Goal: Task Accomplishment & Management: Use online tool/utility

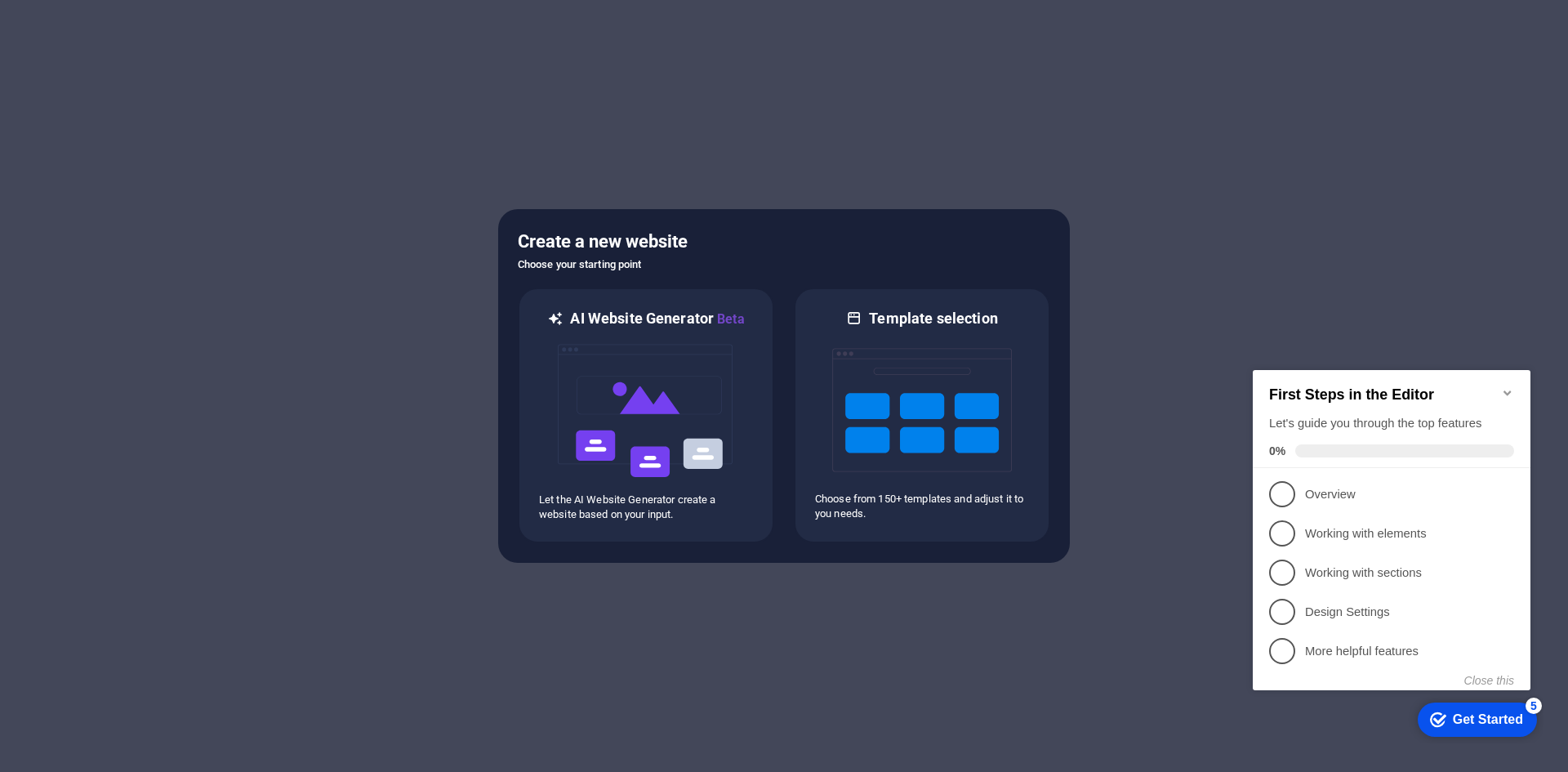
click at [1508, 387] on icon "Minimize checklist" at bounding box center [1508, 393] width 13 height 13
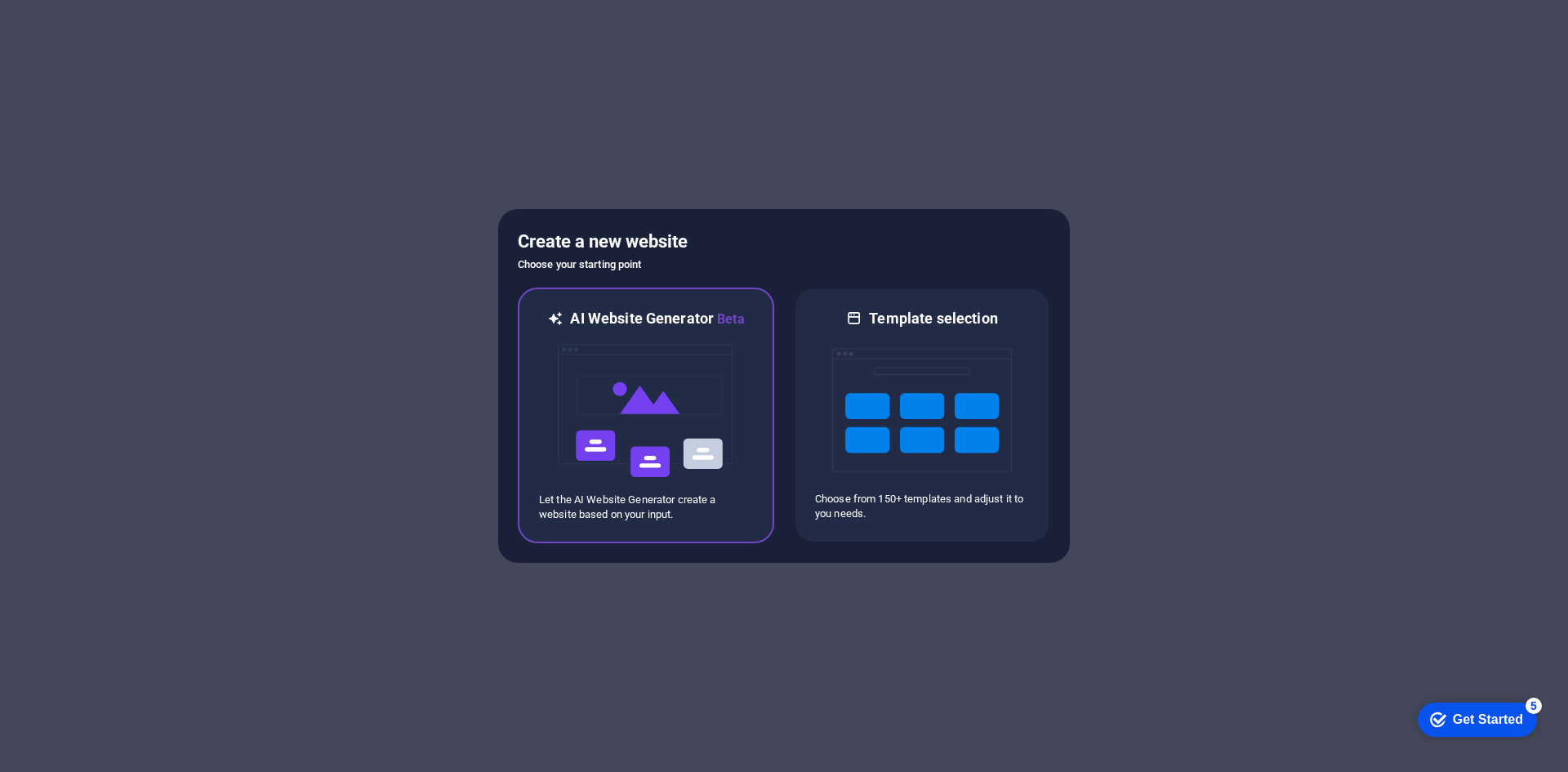
click at [635, 308] on div "AI Website Generator Beta Let the AI Website Generator create a website based o…" at bounding box center [646, 416] width 257 height 256
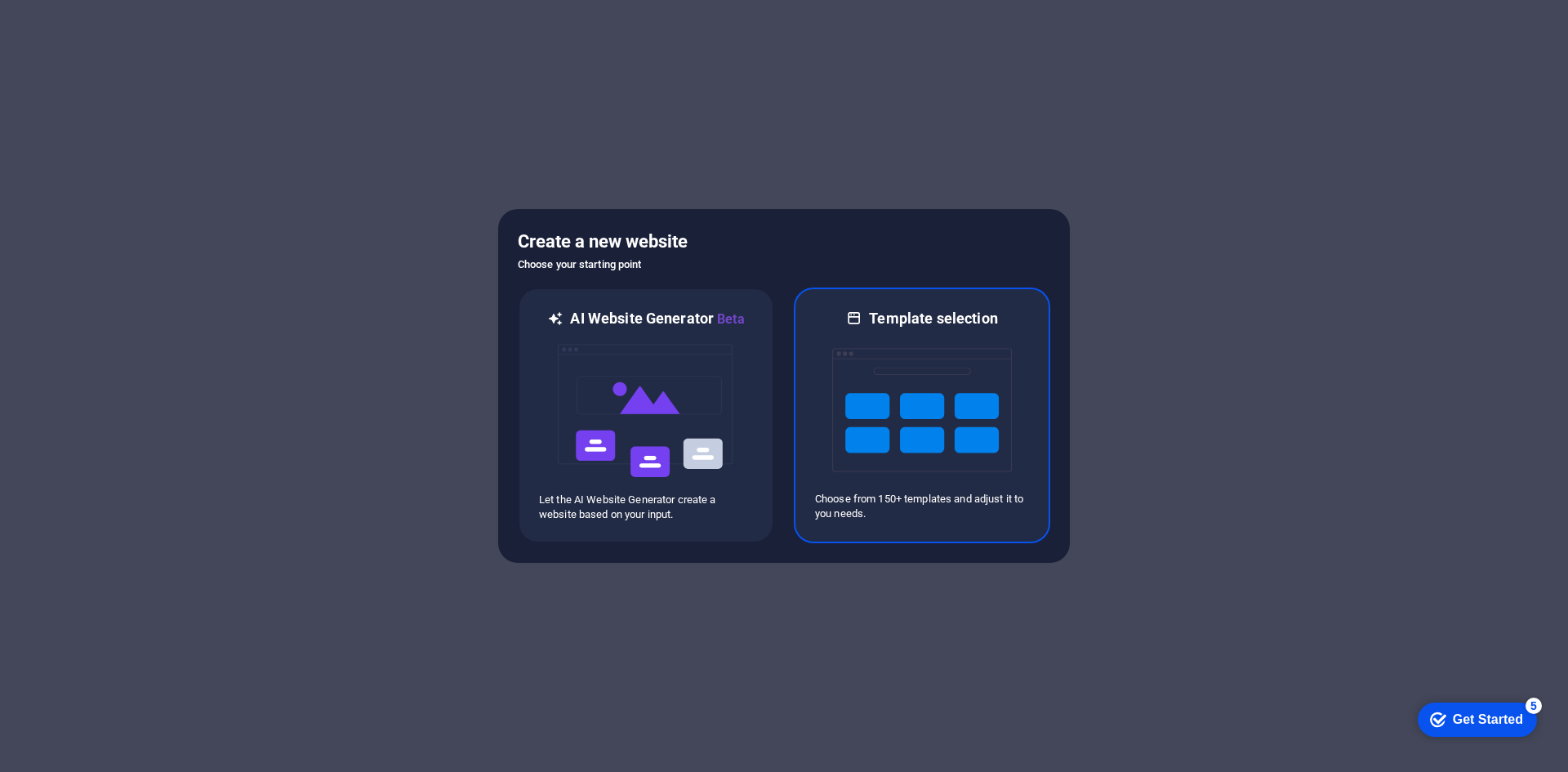
click at [860, 320] on icon at bounding box center [855, 319] width 17 height 19
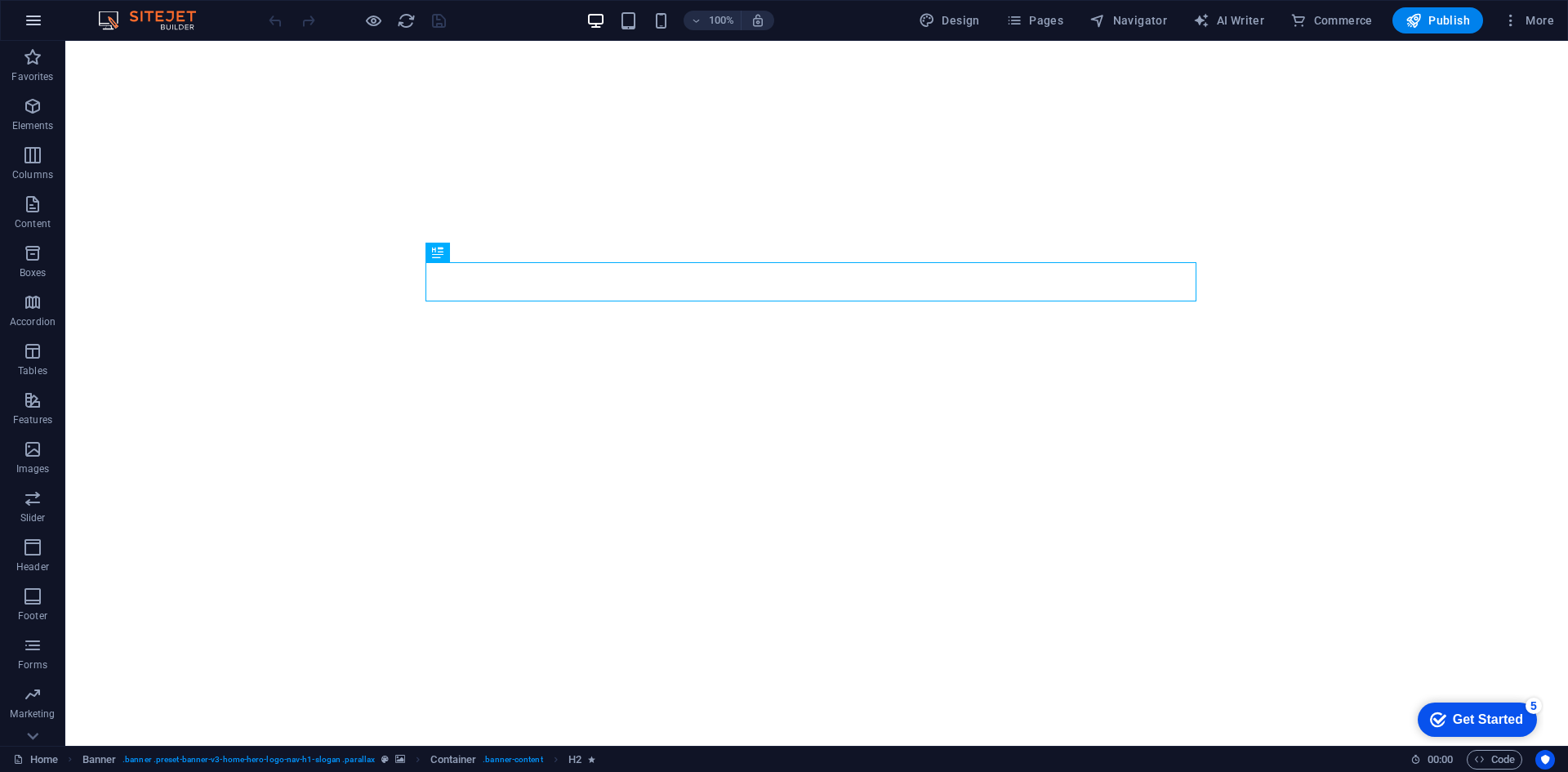
click at [25, 20] on icon "button" at bounding box center [33, 20] width 19 height 19
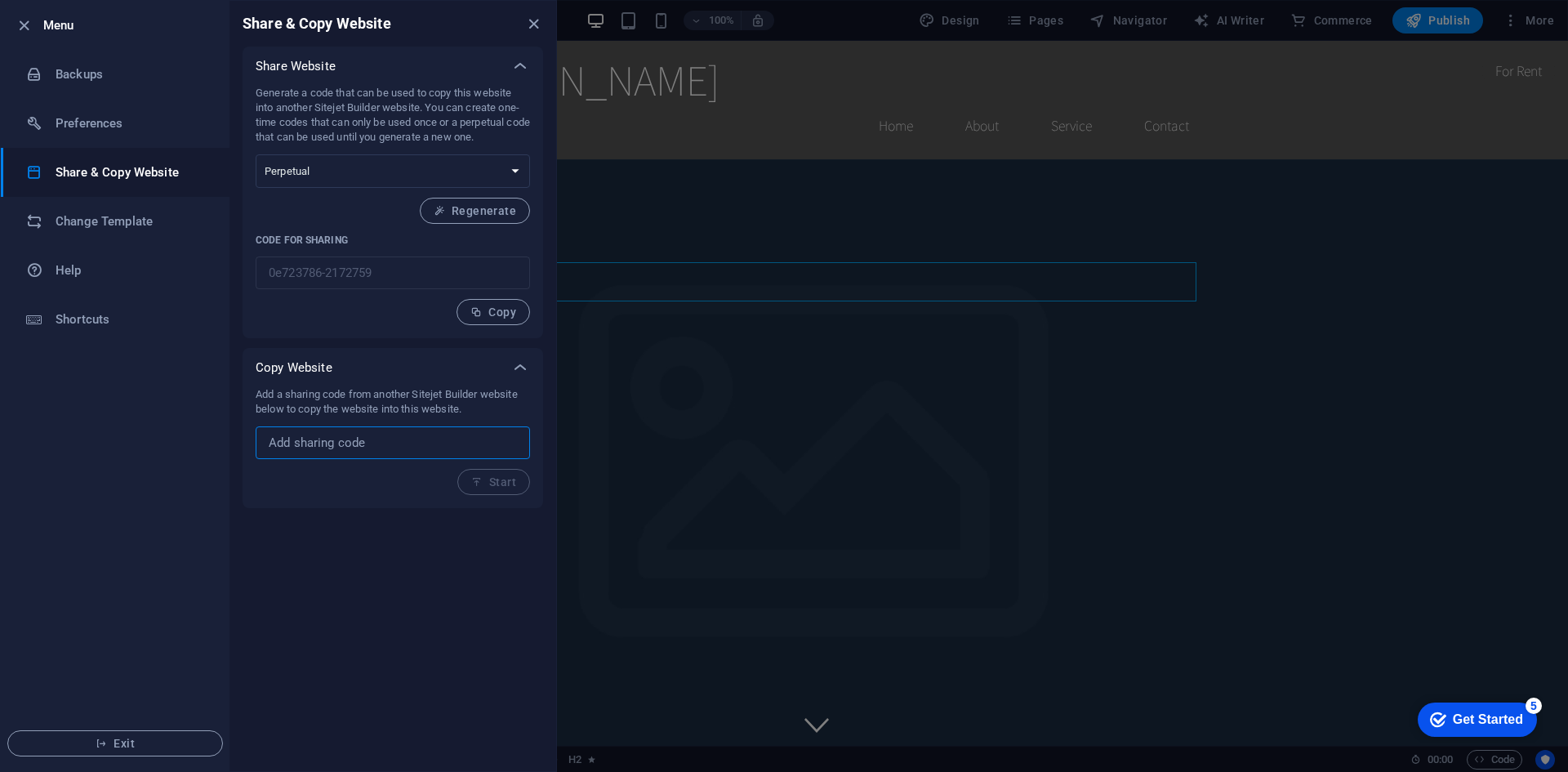
click at [369, 447] on input "text" at bounding box center [392, 442] width 274 height 32
paste input "b7f49de8-2150203"
type input "b7f49de8-2150203"
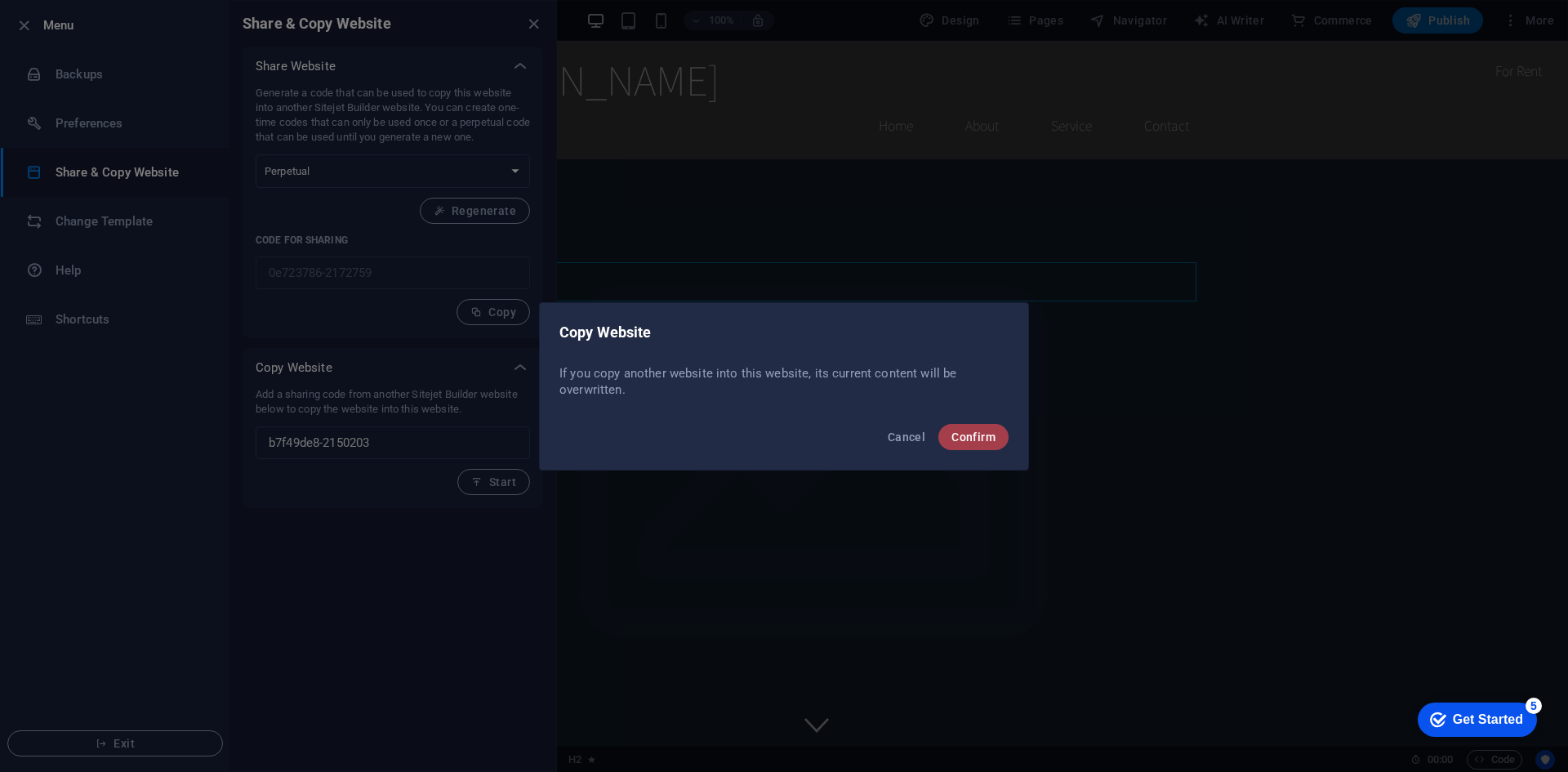
click at [983, 434] on span "Confirm" at bounding box center [974, 437] width 44 height 13
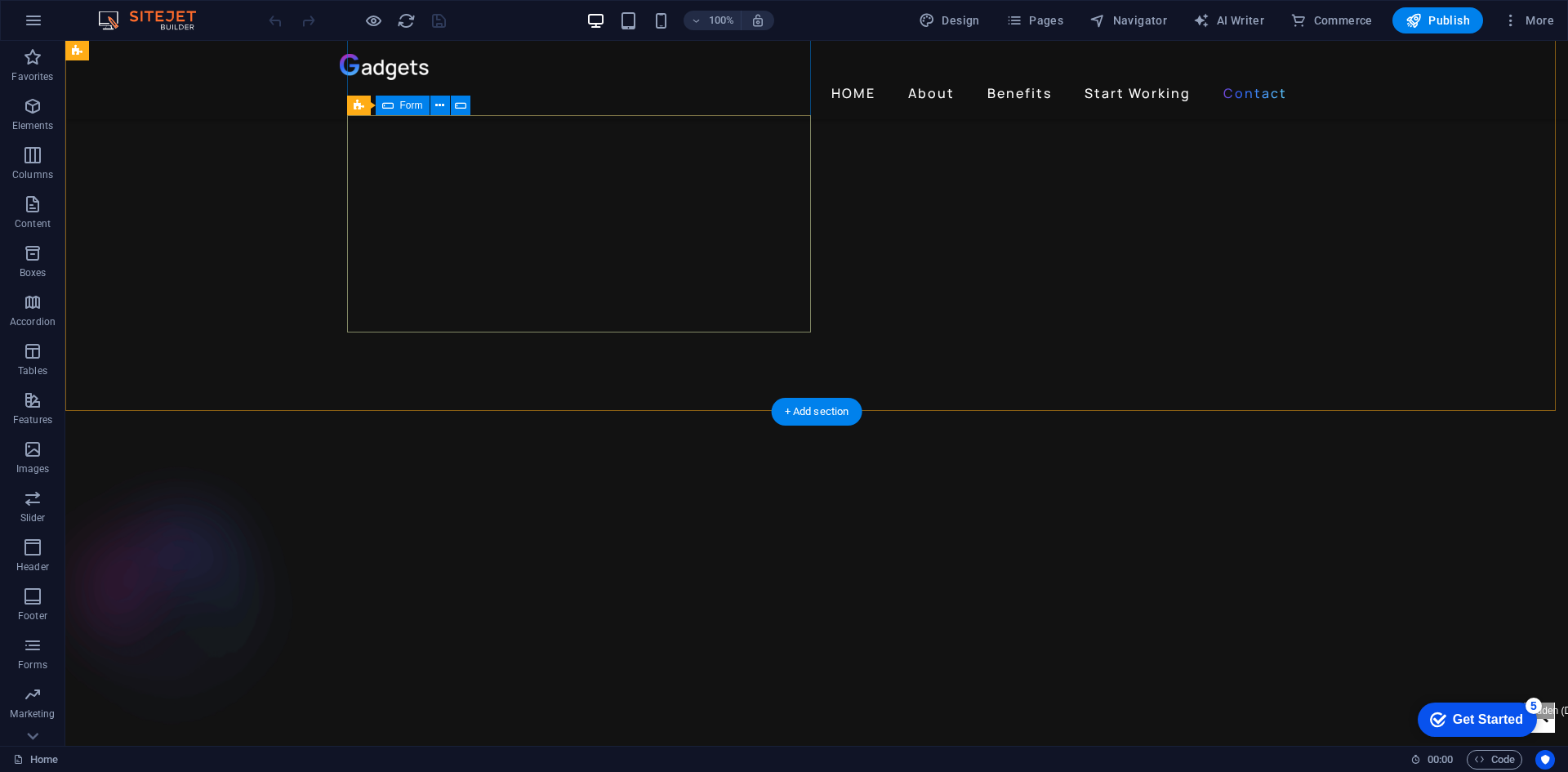
scroll to position [3613, 0]
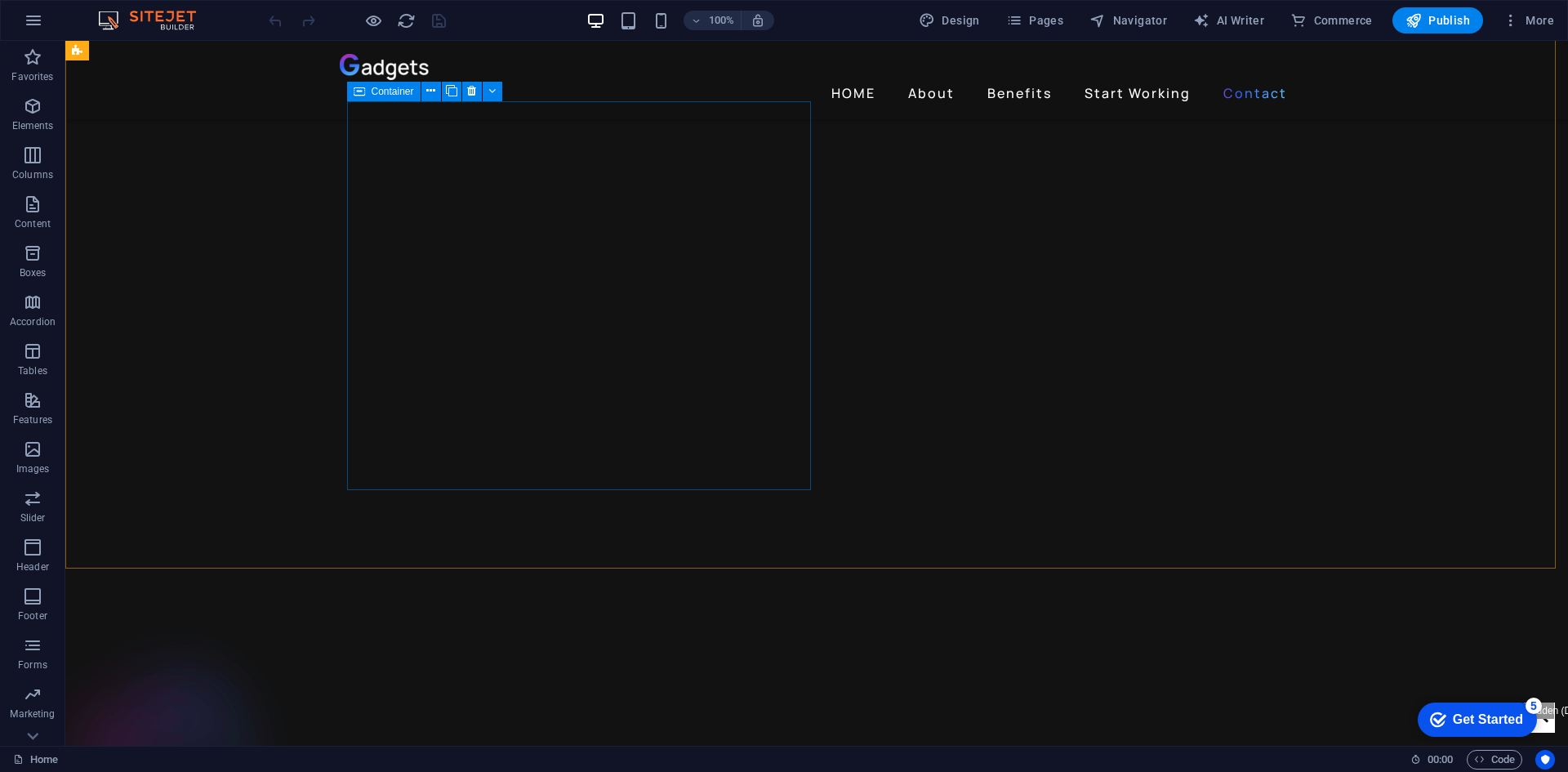
click at [365, 92] on div "Container" at bounding box center [384, 91] width 74 height 19
click at [505, 756] on span "Container" at bounding box center [500, 760] width 46 height 19
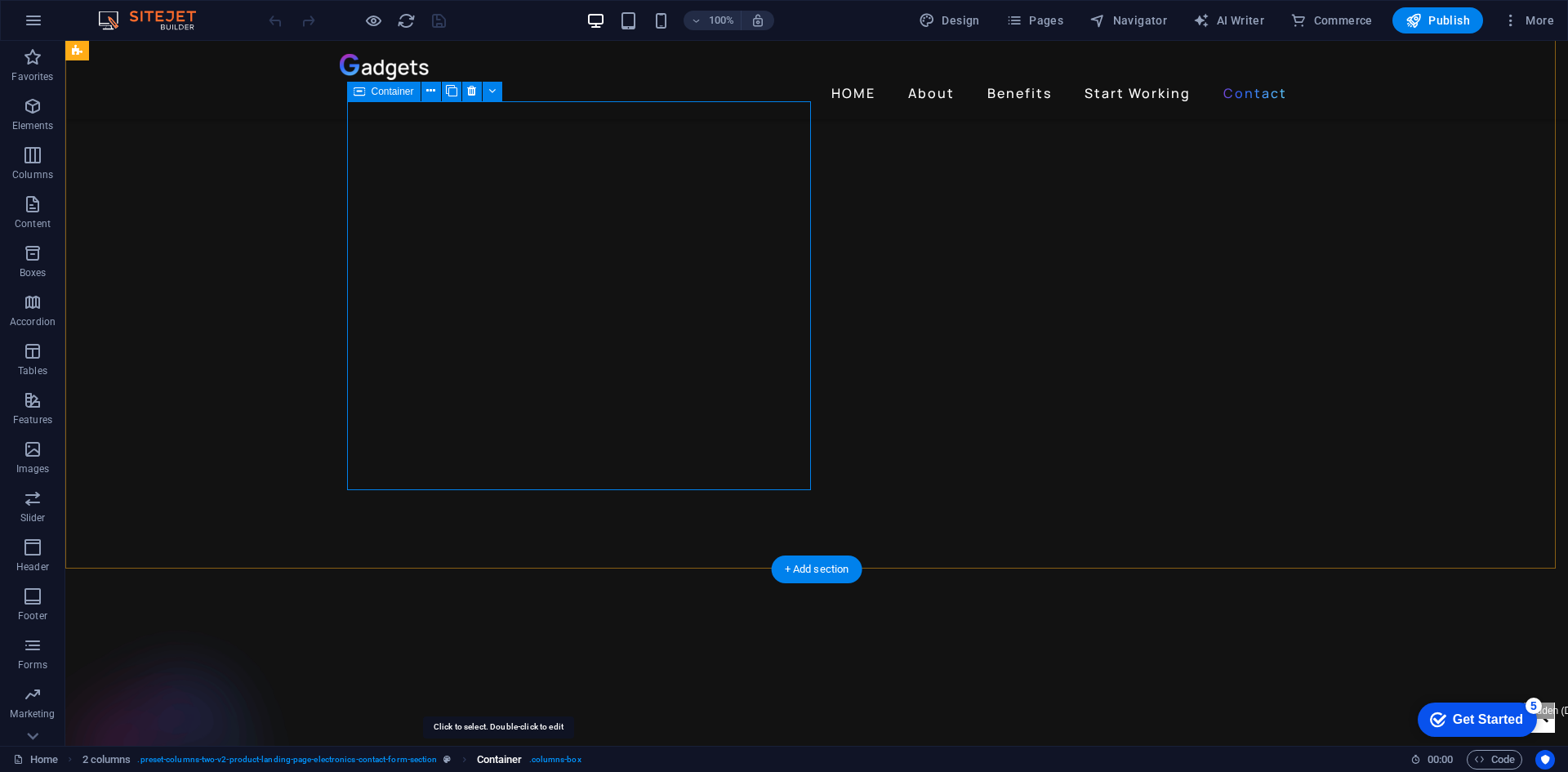
click at [505, 756] on span "Container" at bounding box center [500, 760] width 46 height 19
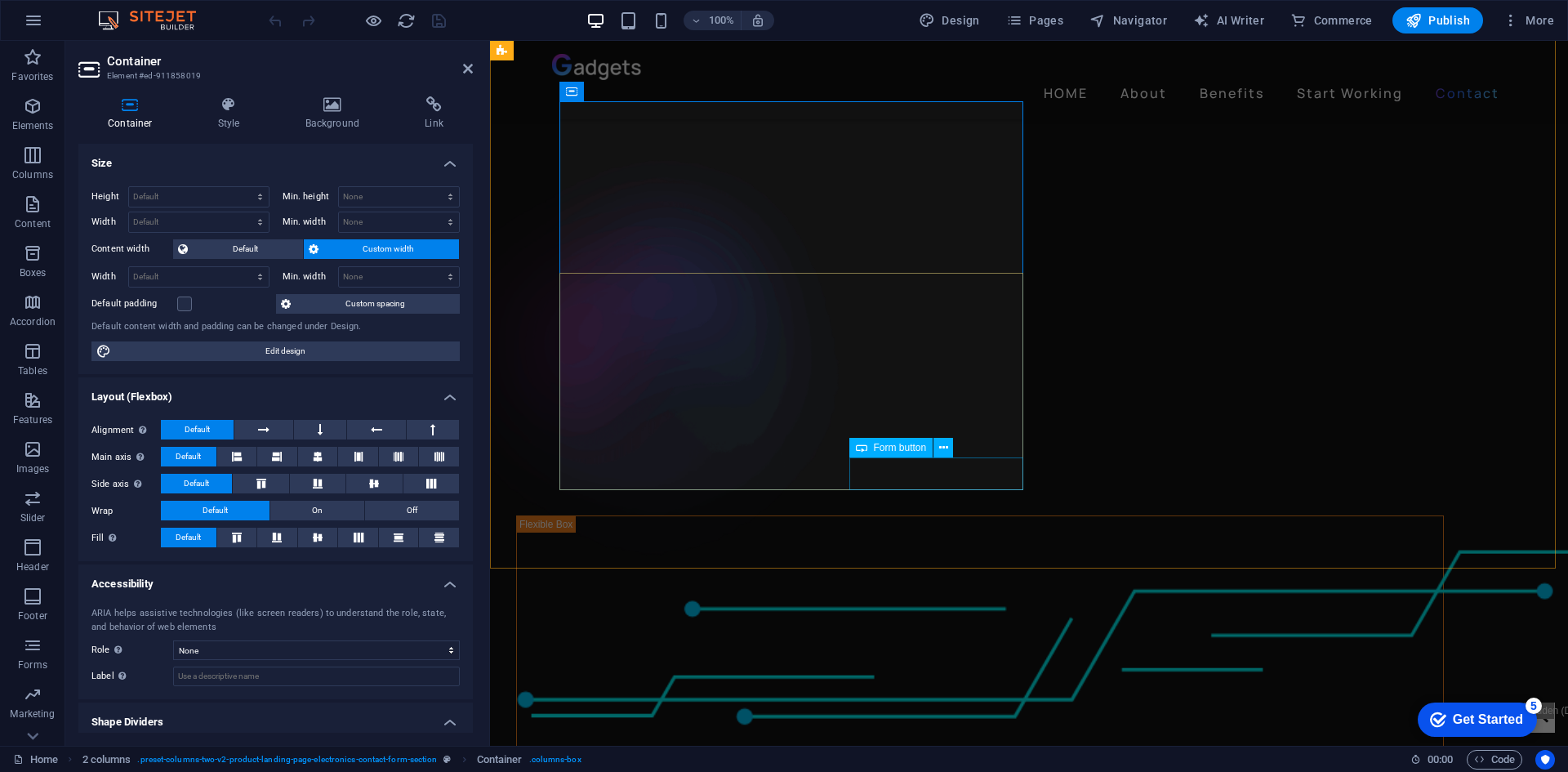
click at [878, 449] on span "Form button" at bounding box center [901, 448] width 54 height 10
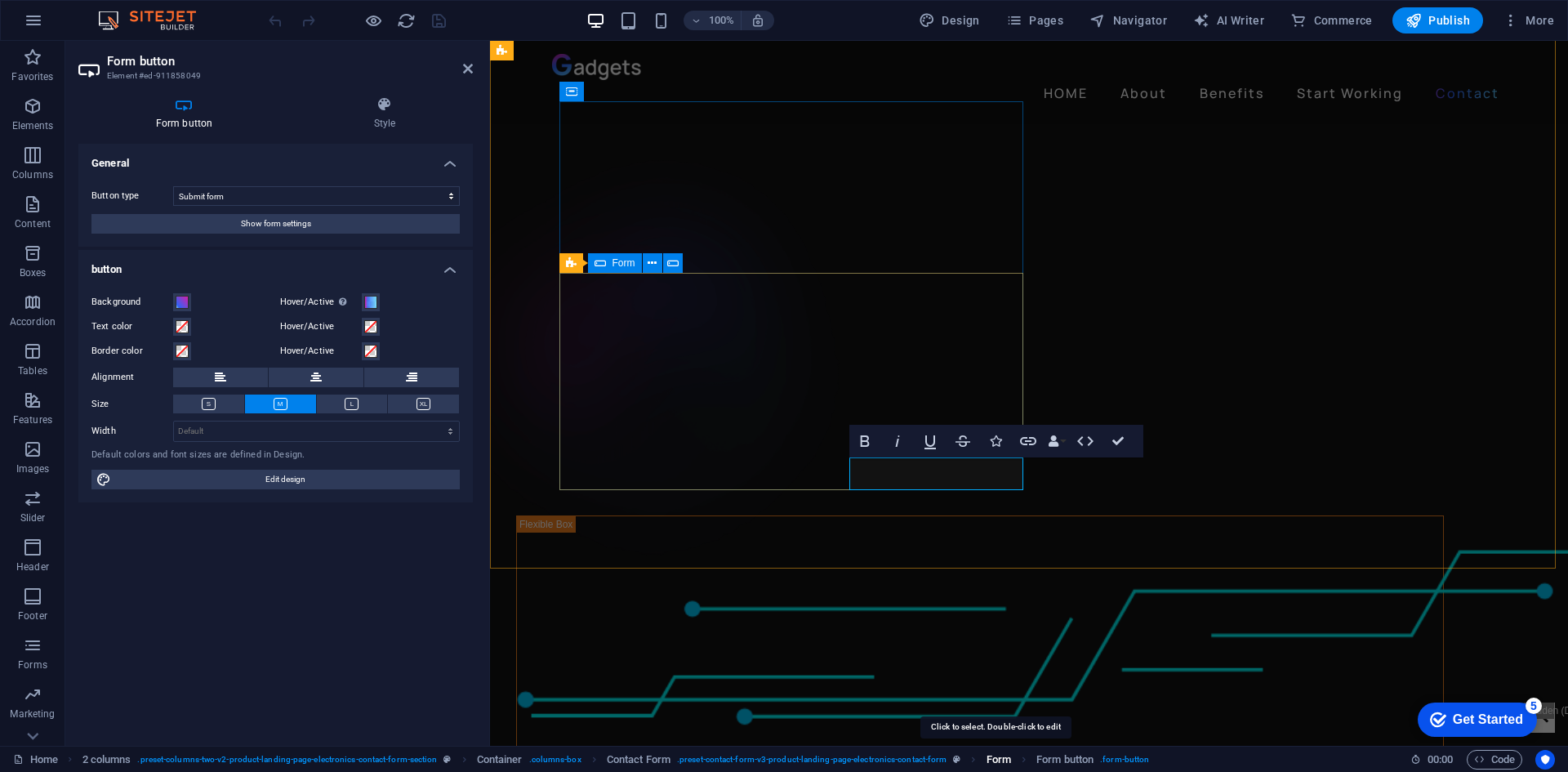
click at [992, 755] on span "Form" at bounding box center [999, 760] width 25 height 19
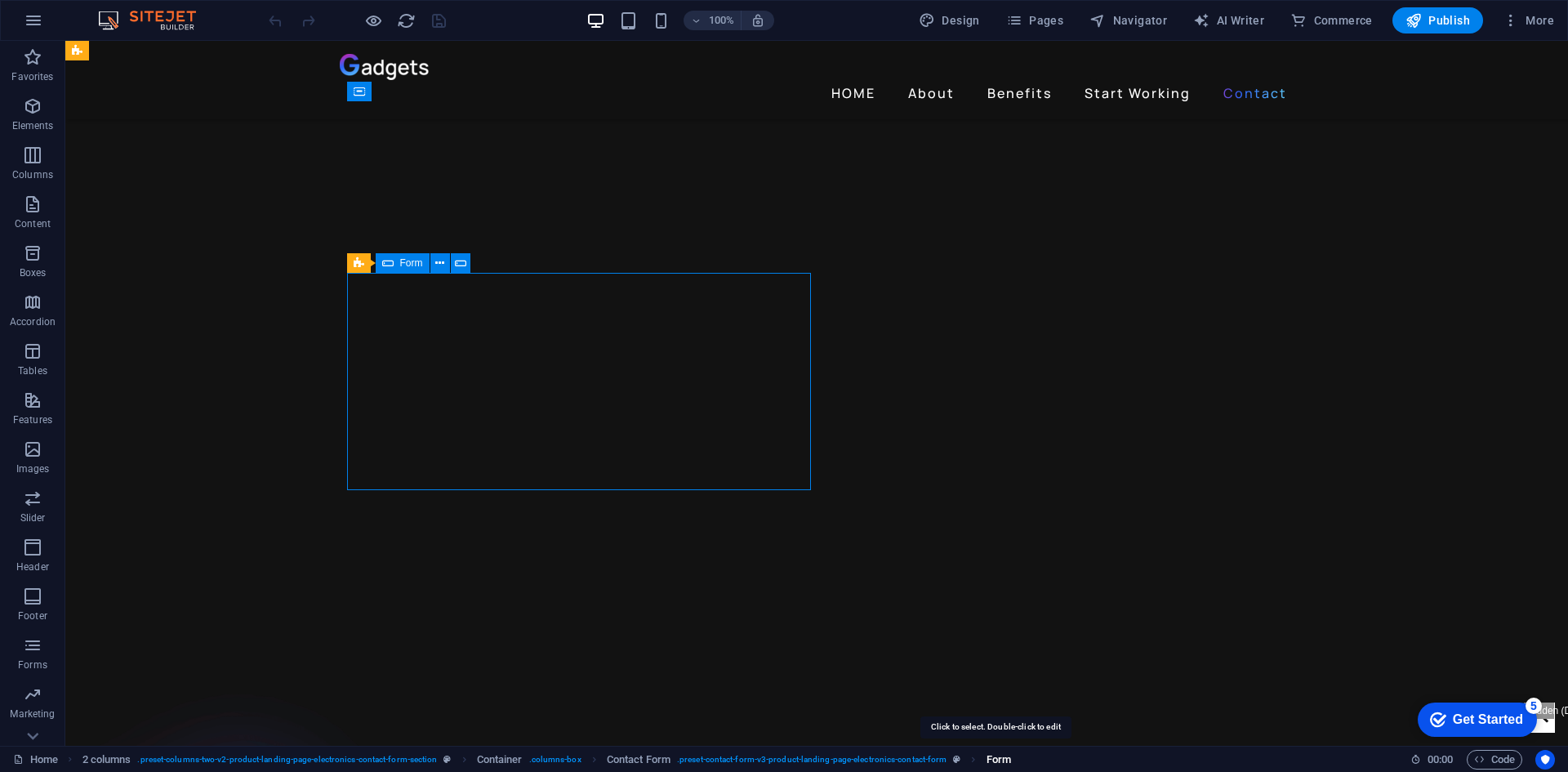
click at [992, 755] on span "Form" at bounding box center [999, 760] width 25 height 19
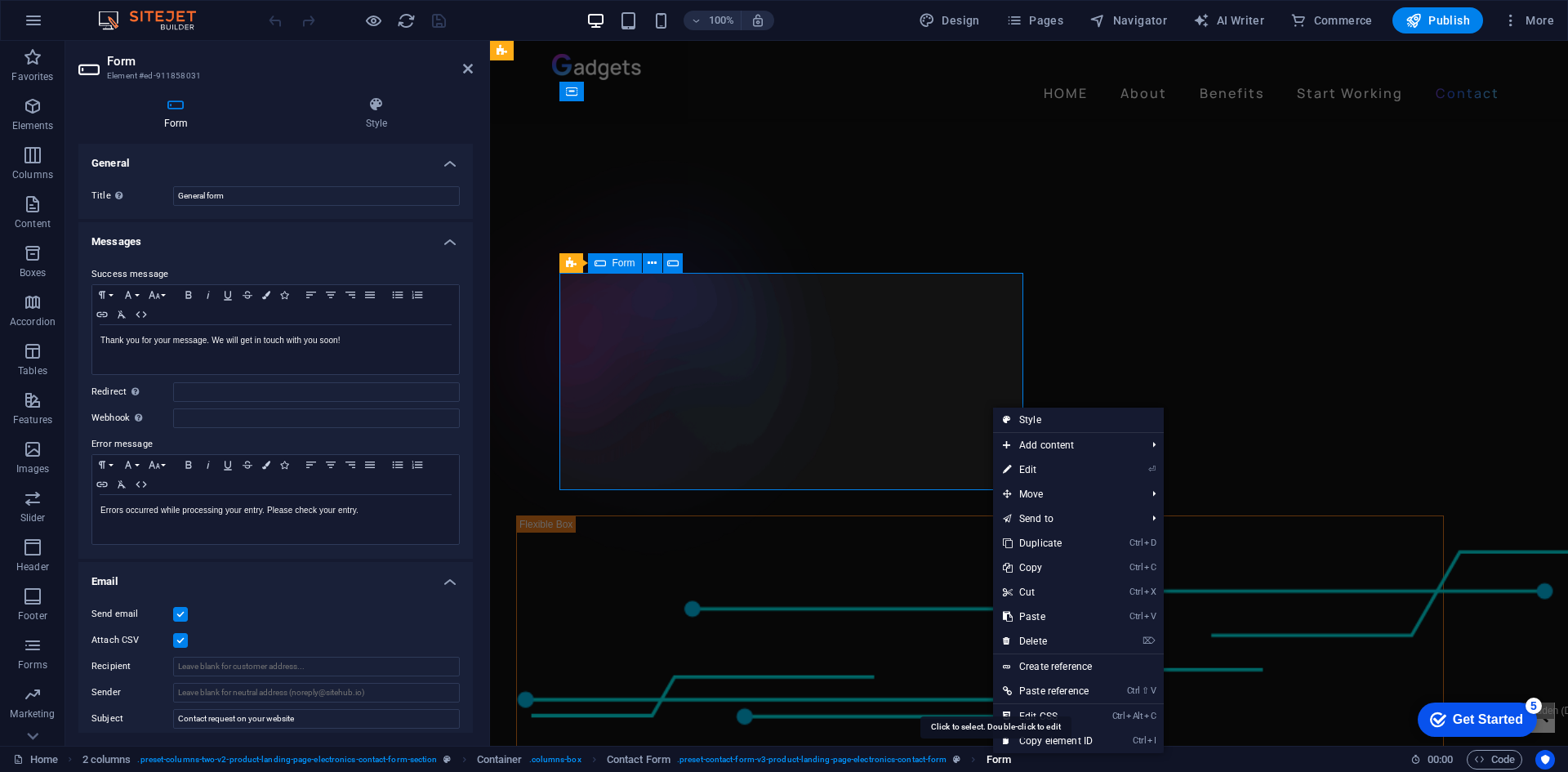
click at [992, 755] on span "Form" at bounding box center [999, 760] width 25 height 19
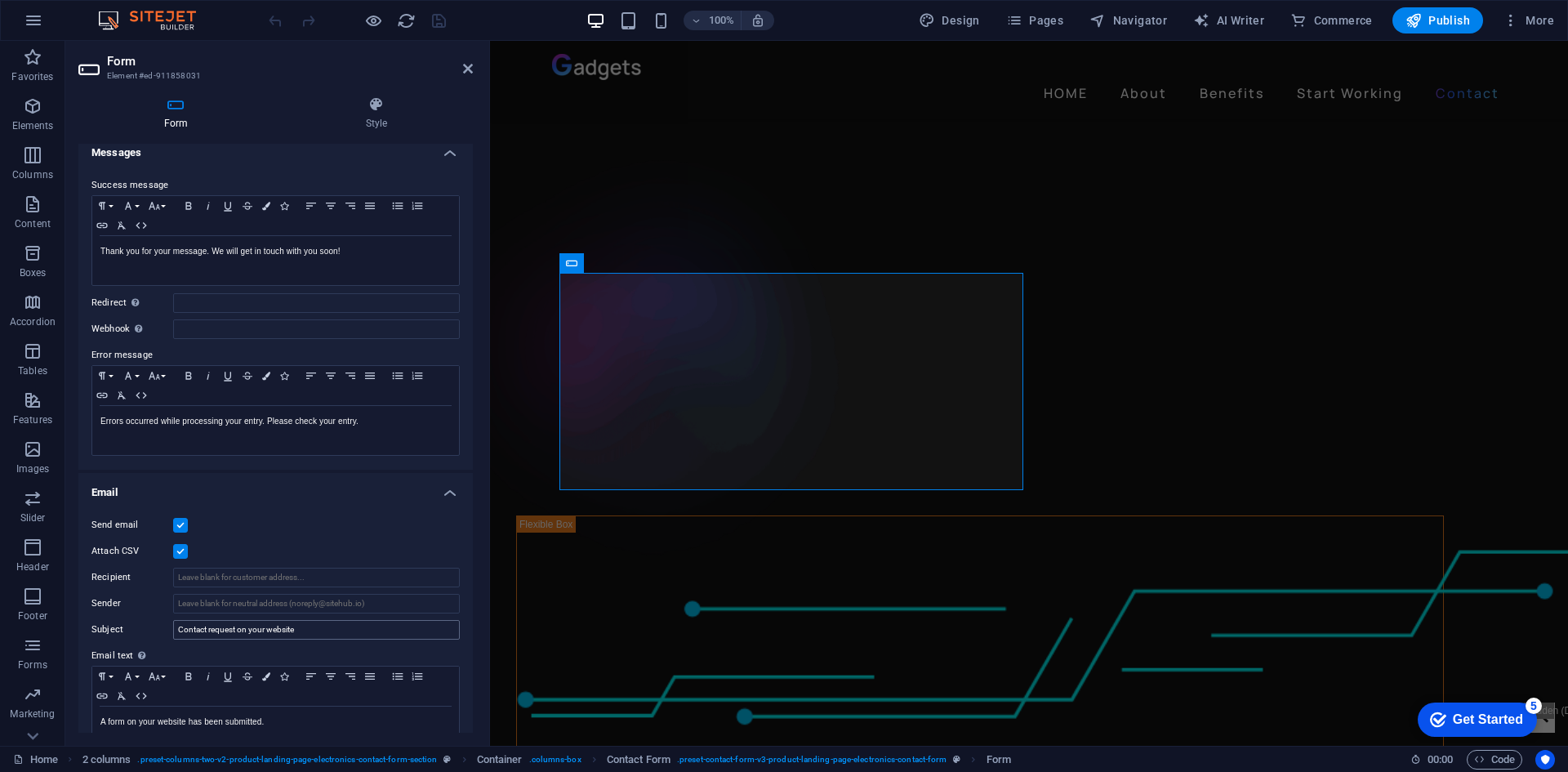
scroll to position [0, 0]
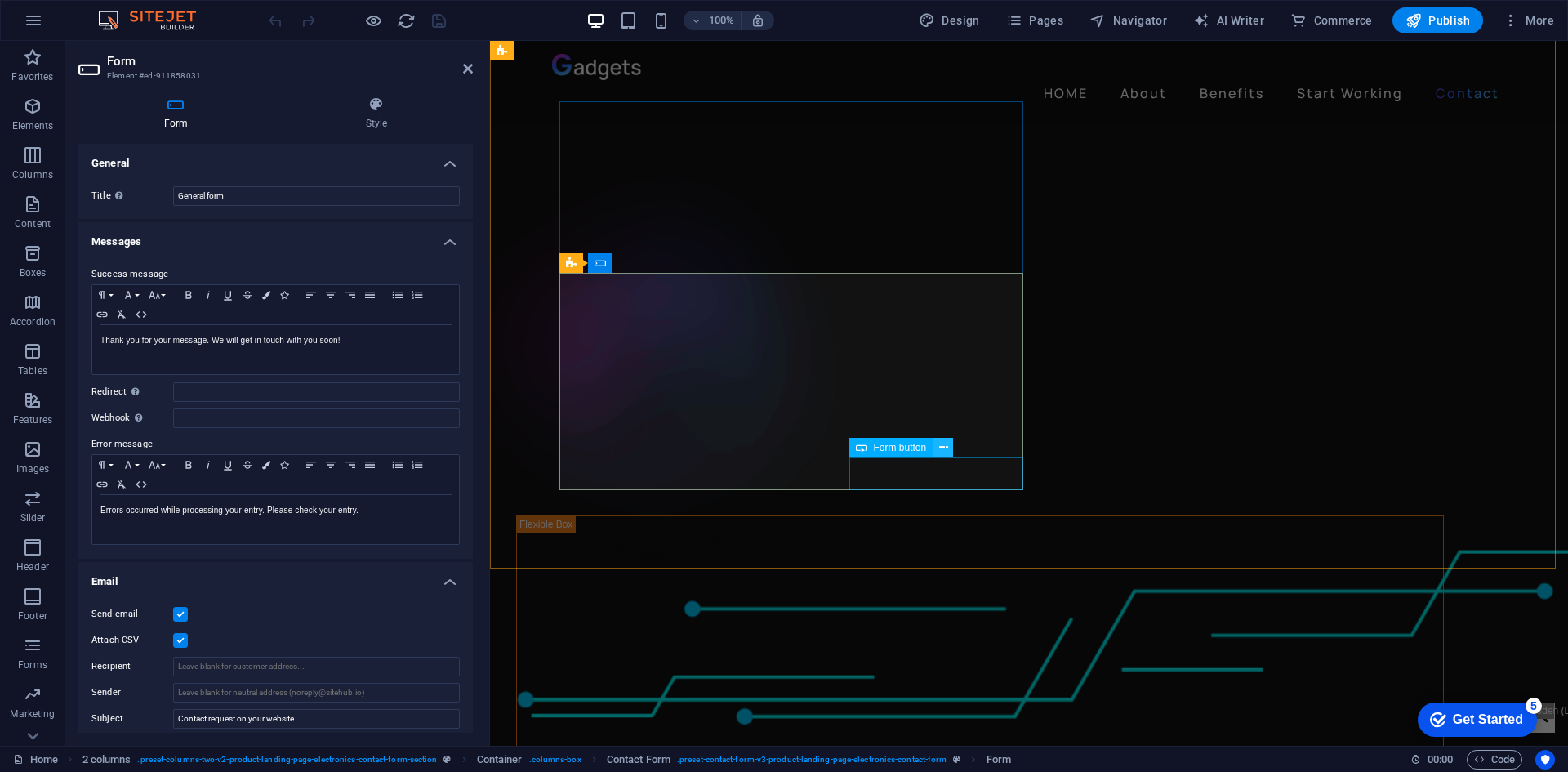
click at [940, 448] on icon at bounding box center [944, 448] width 9 height 18
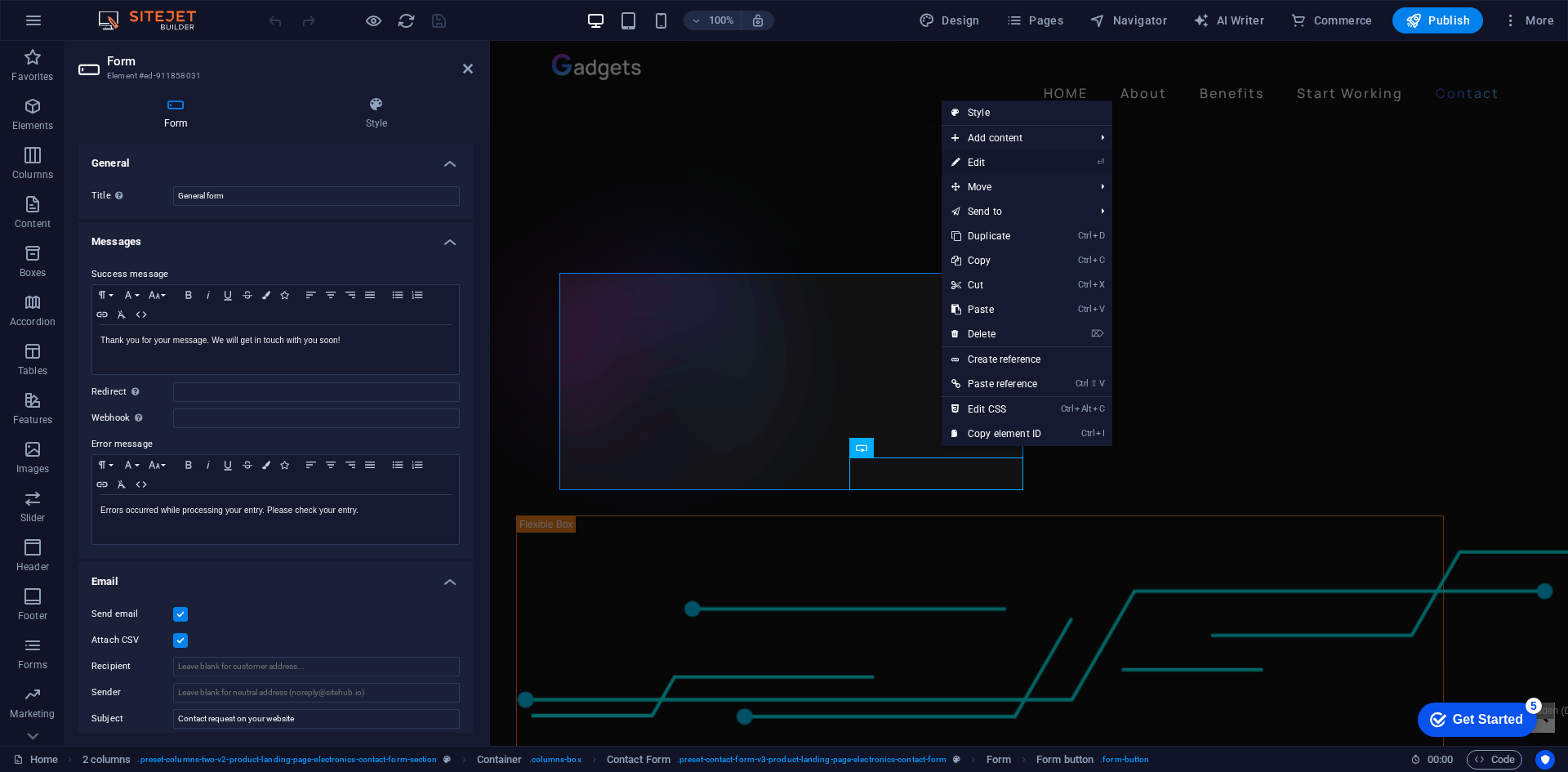
click at [1003, 158] on link "⏎ Edit" at bounding box center [997, 163] width 110 height 25
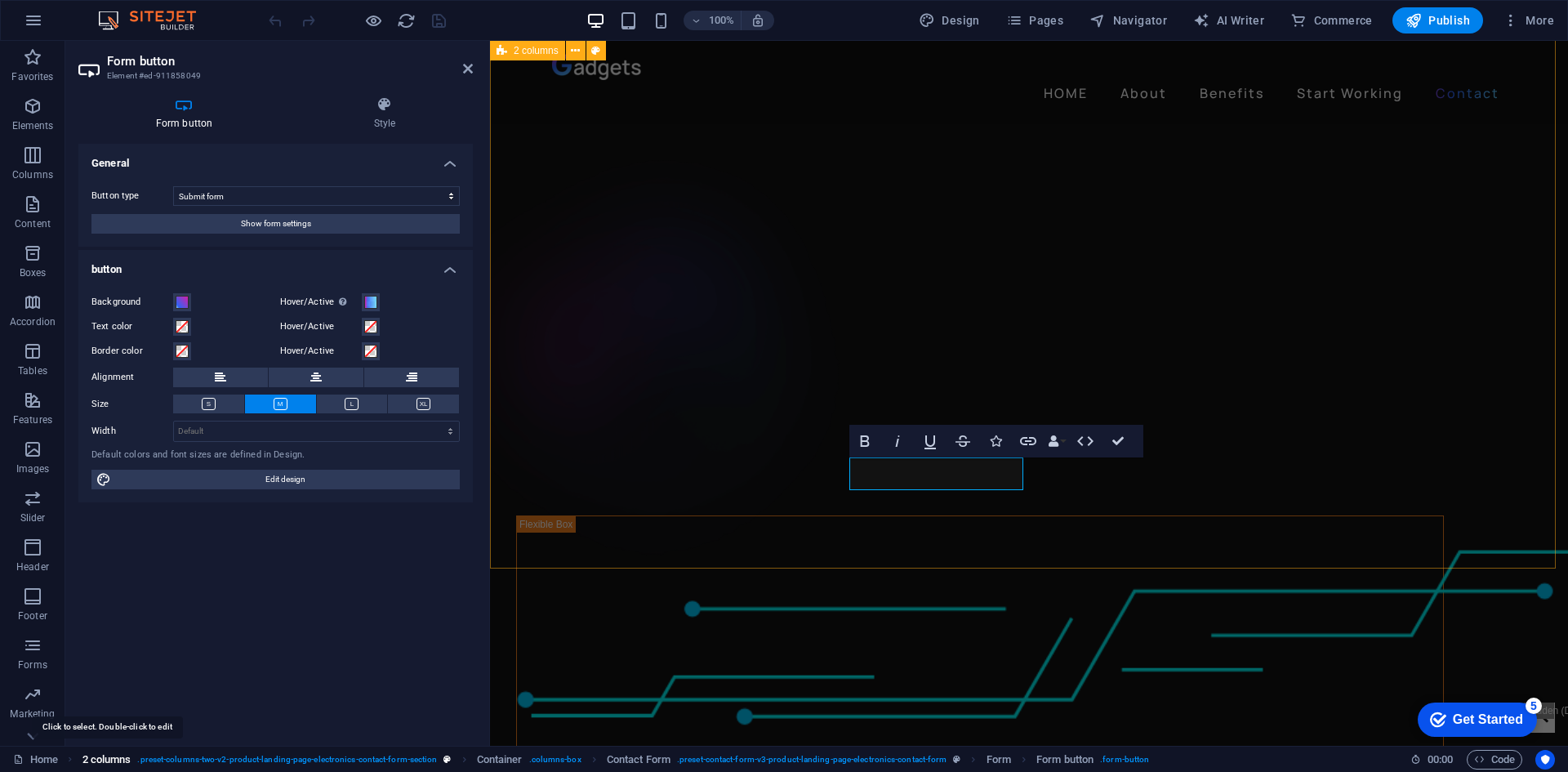
click at [114, 755] on span "2 columns" at bounding box center [106, 760] width 49 height 19
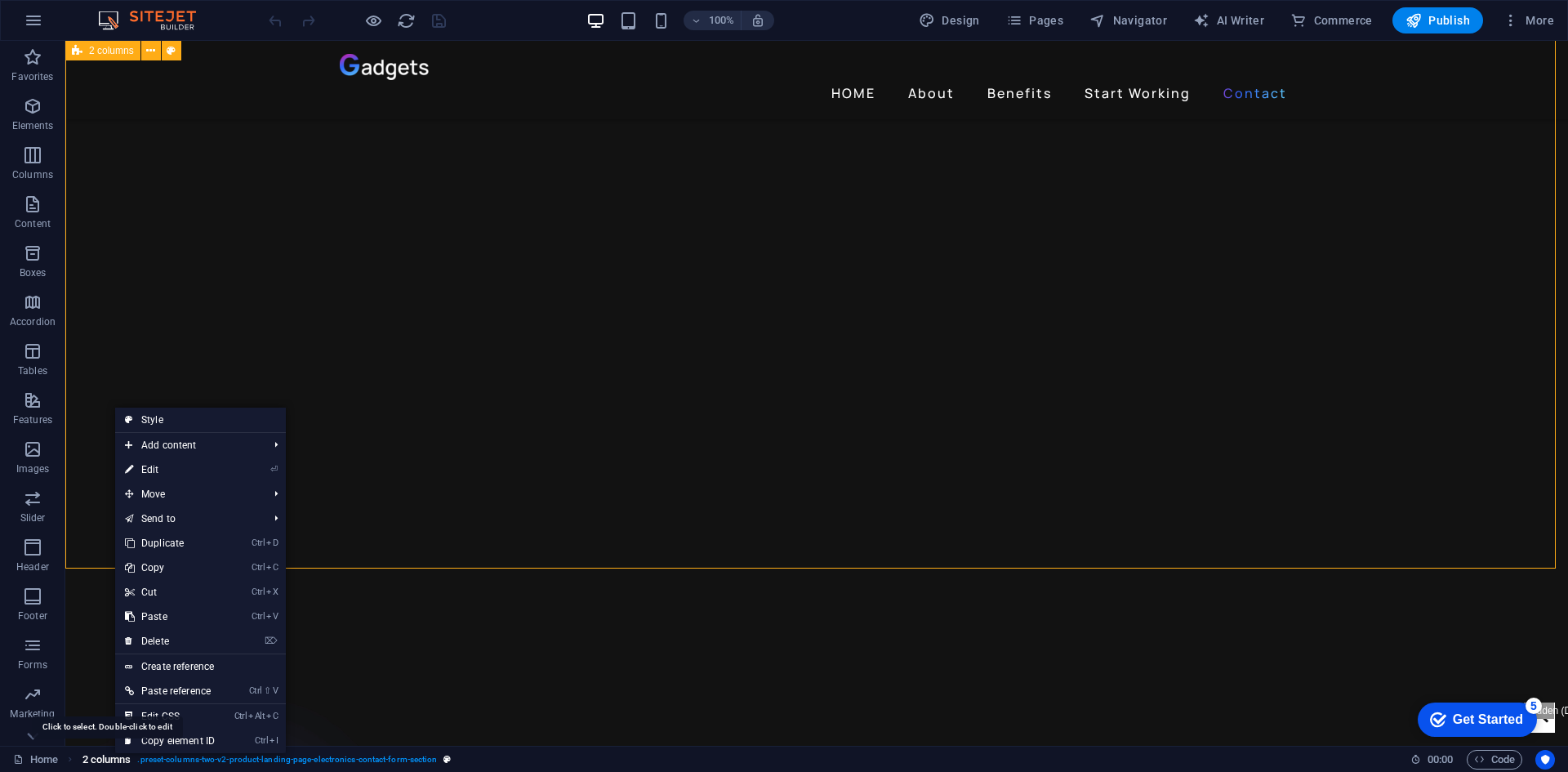
click at [114, 755] on span "2 columns" at bounding box center [106, 760] width 49 height 19
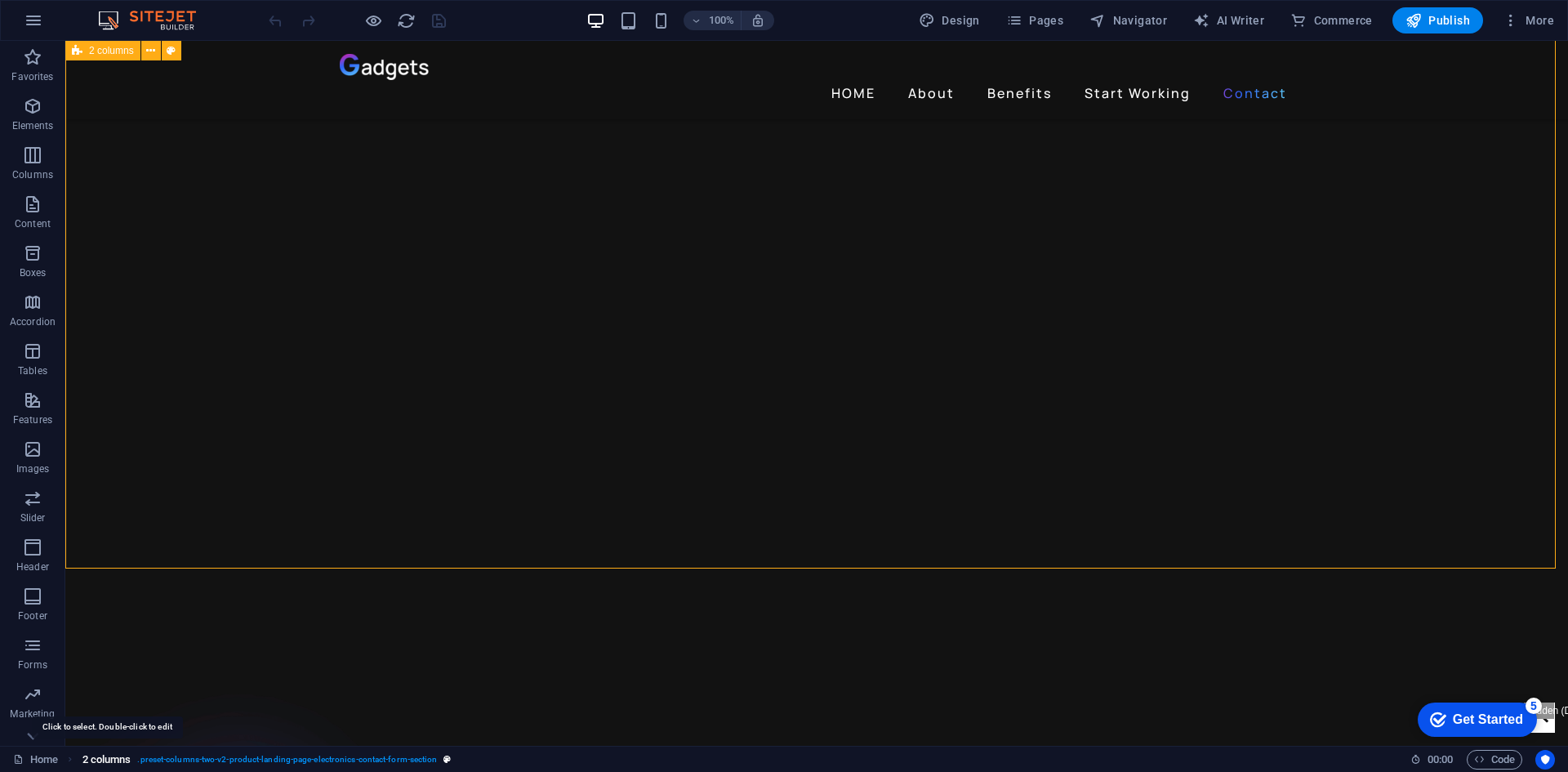
click at [114, 755] on span "2 columns" at bounding box center [106, 760] width 49 height 19
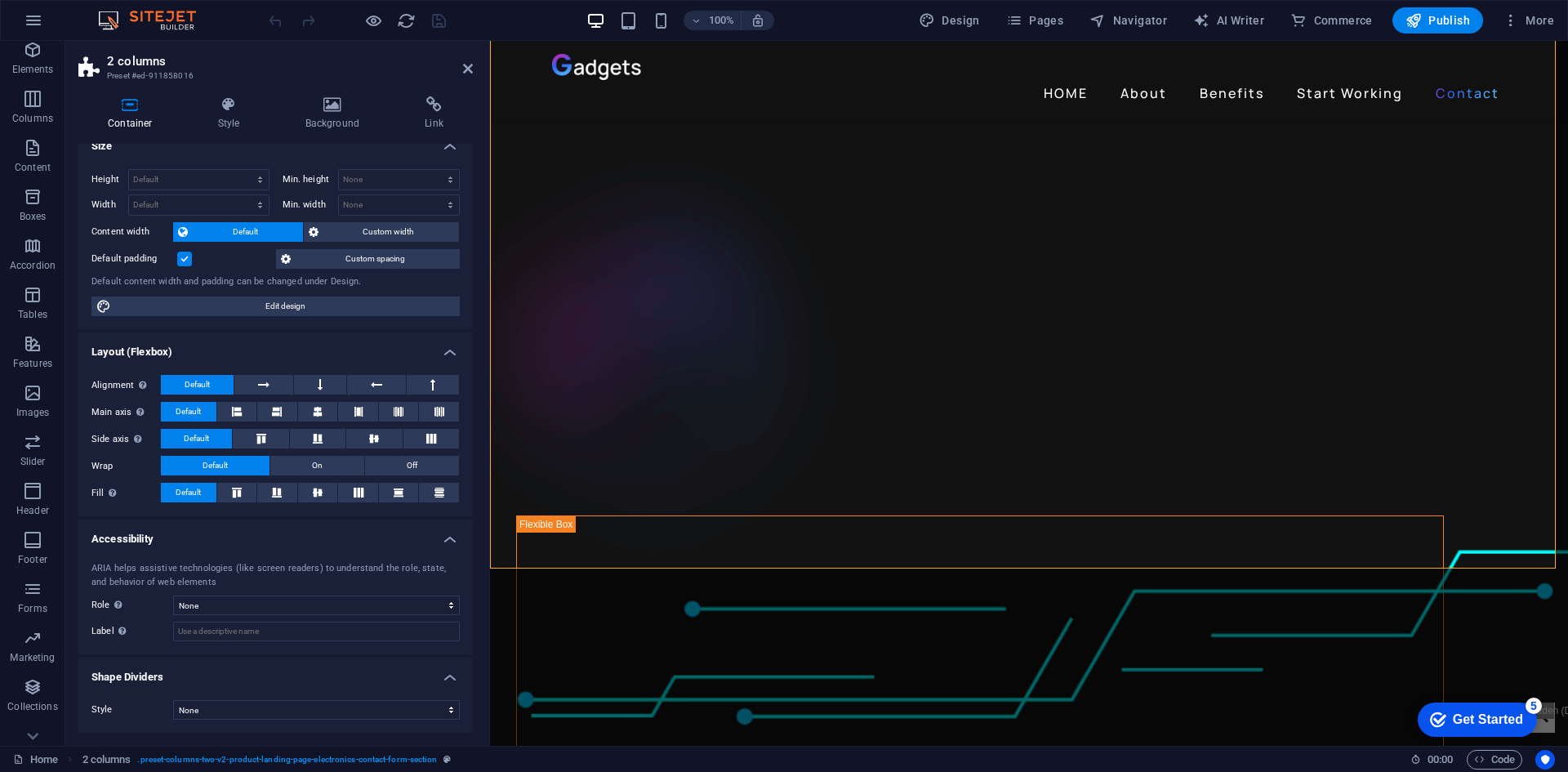
scroll to position [79, 0]
click at [25, 670] on icon "button" at bounding box center [32, 664] width 19 height 19
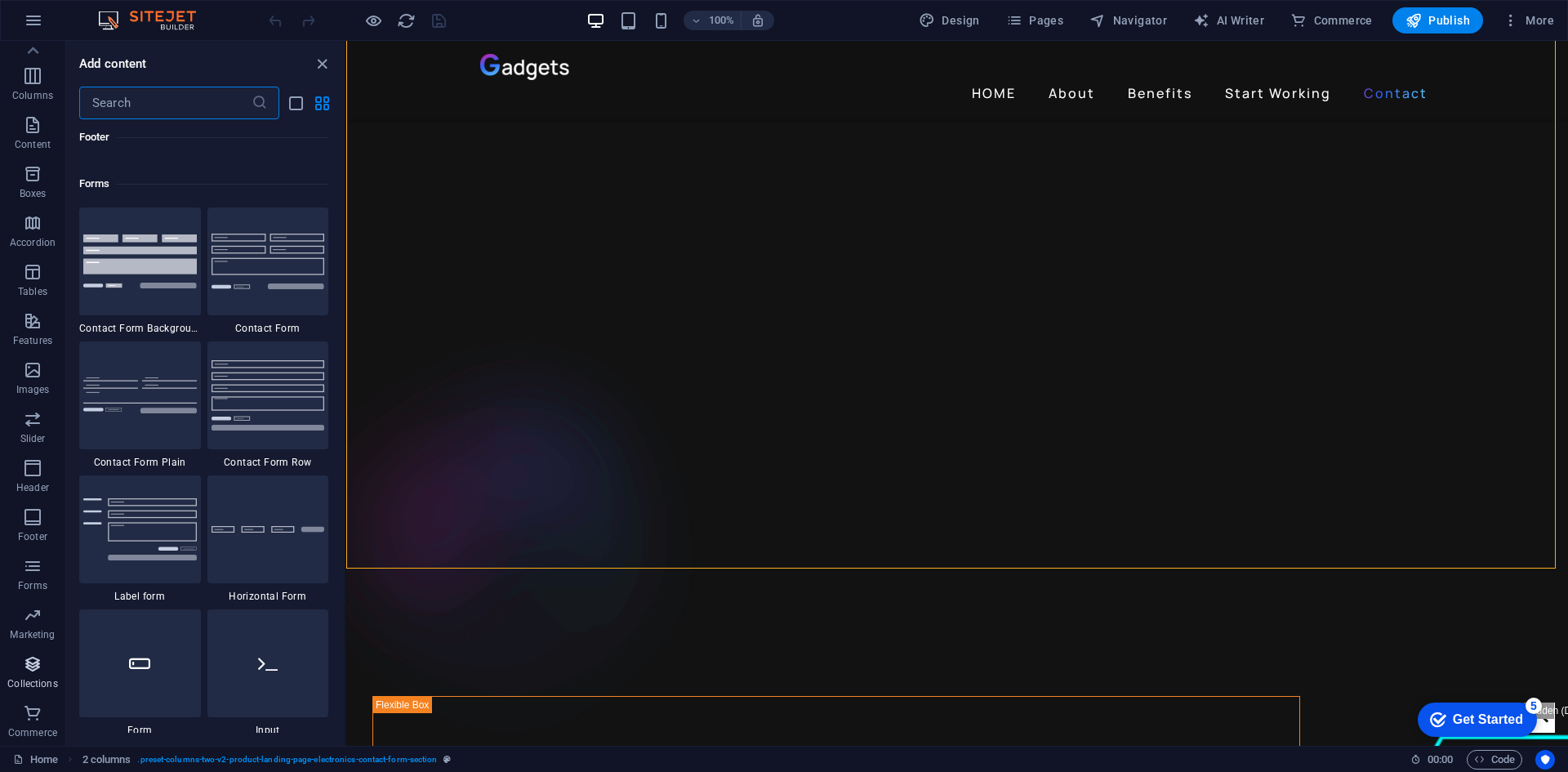
scroll to position [14963, 0]
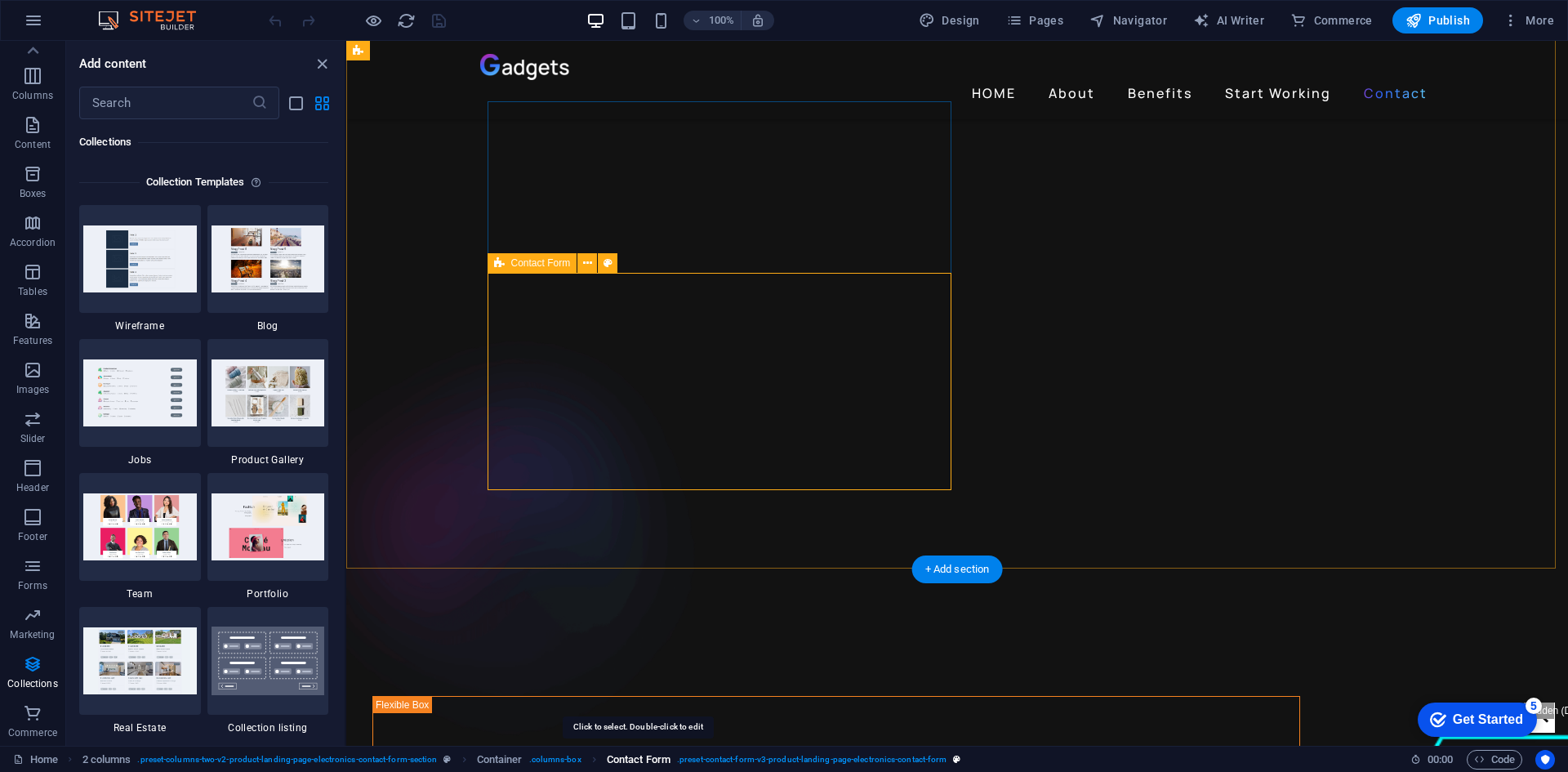
click at [651, 759] on span "Contact Form" at bounding box center [639, 760] width 64 height 19
click at [711, 759] on span ". preset-contact-form-v3-product-landing-page-electronics-contact-form" at bounding box center [812, 760] width 269 height 19
click at [656, 759] on span "Contact Form" at bounding box center [639, 760] width 64 height 19
click at [716, 758] on span ". preset-contact-form-v3-product-landing-page-electronics-contact-form" at bounding box center [812, 760] width 269 height 19
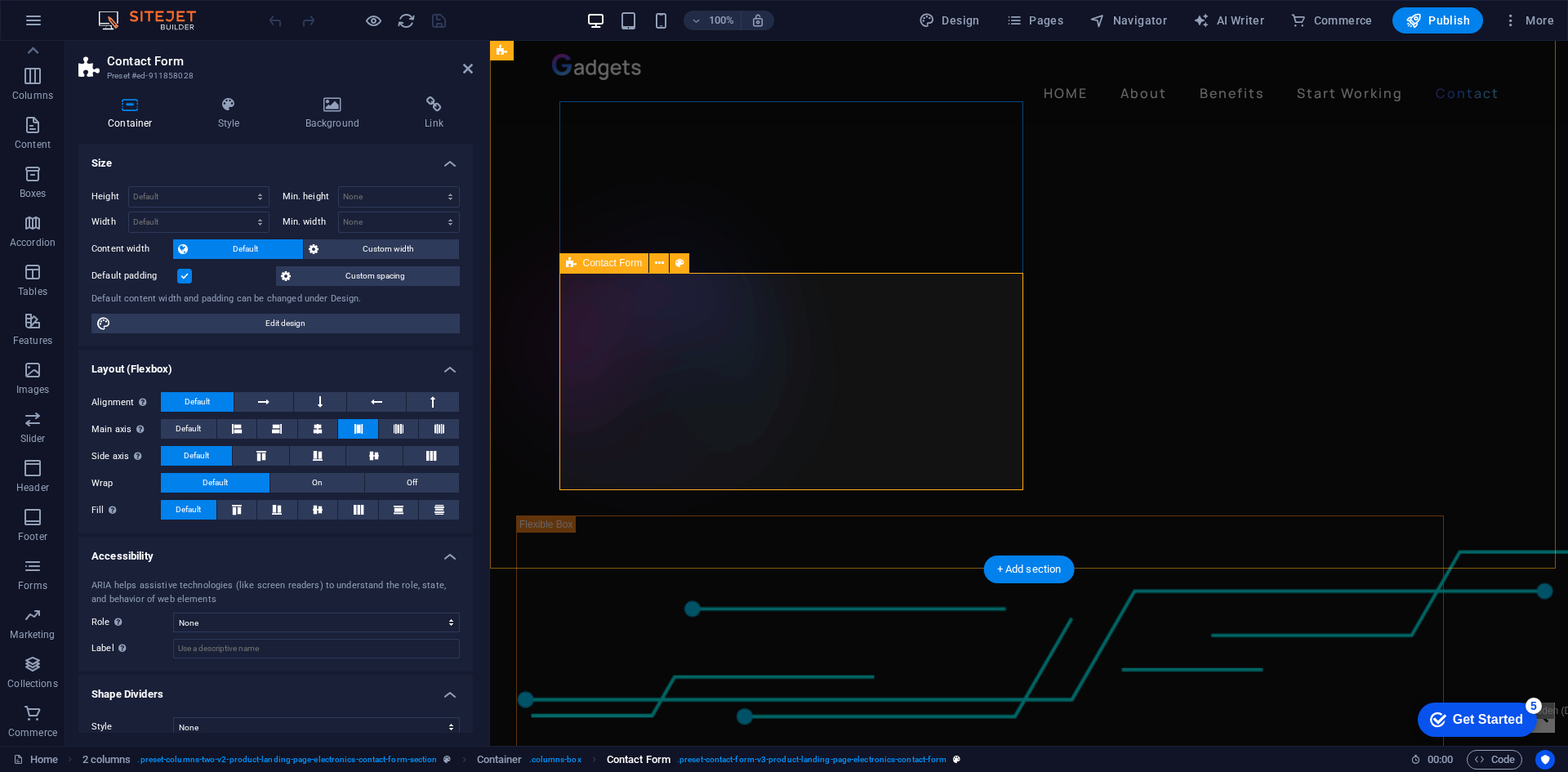
click at [653, 756] on span "Contact Form" at bounding box center [639, 760] width 64 height 19
